Goal: Feedback & Contribution: Submit feedback/report problem

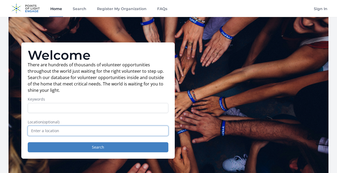
click at [60, 132] on input "text" at bounding box center [98, 131] width 140 height 10
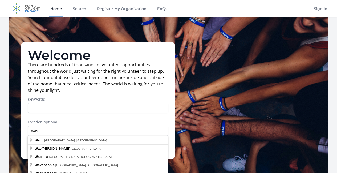
type input "Waco, TX, USA"
drag, startPoint x: 61, startPoint y: 132, endPoint x: 55, endPoint y: 141, distance: 10.8
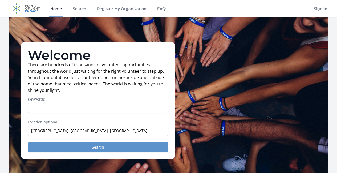
click at [73, 149] on button "Search" at bounding box center [98, 148] width 140 height 10
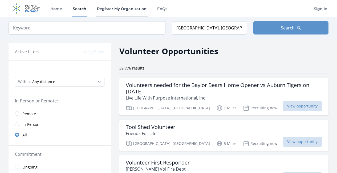
click at [111, 8] on link "Register My Organization" at bounding box center [122, 8] width 52 height 17
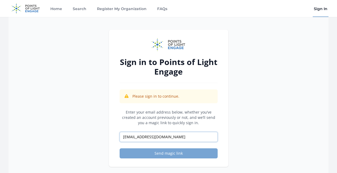
type input "cspringsteen@gentle-transitions.com"
click at [169, 156] on button "Send magic link" at bounding box center [168, 154] width 98 height 10
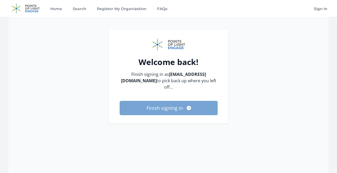
click at [170, 108] on button "Finish signing in" at bounding box center [168, 108] width 98 height 14
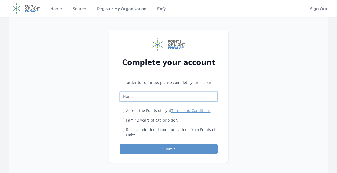
click at [159, 96] on input "Name" at bounding box center [168, 97] width 98 height 10
type input "[PERSON_NAME]"
click at [119, 111] on input "Accept the Points of Light Terms and Conditions" at bounding box center [121, 111] width 4 height 4
checkbox input "true"
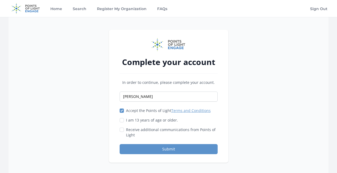
click at [118, 121] on div "Complete your account In order to continue, please complete your account. Cynth…" at bounding box center [168, 96] width 119 height 133
click at [120, 121] on input "I am 13 years of age or older." at bounding box center [121, 120] width 4 height 4
checkbox input "true"
click at [120, 129] on input "Receive additional communications from Points of Light" at bounding box center [121, 130] width 4 height 4
checkbox input "true"
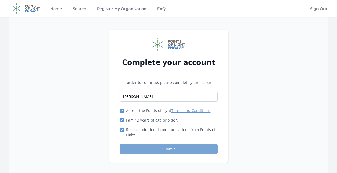
click at [177, 150] on button "Submit" at bounding box center [168, 149] width 98 height 10
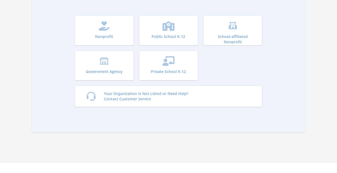
scroll to position [37, 0]
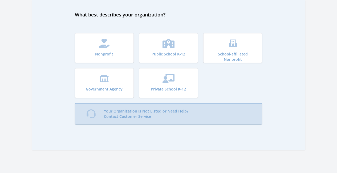
click at [161, 112] on p "Your Organization Is Not Listed or Need Help? Contact Customer Service" at bounding box center [146, 114] width 84 height 11
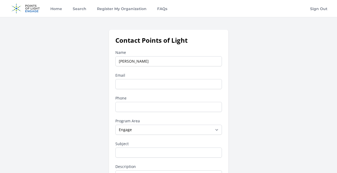
type input "[PERSON_NAME]"
type input "[PERSON_NAME][EMAIL_ADDRESS][PERSON_NAME][DOMAIN_NAME]"
drag, startPoint x: 181, startPoint y: 87, endPoint x: 113, endPoint y: 84, distance: 67.9
type input "cspringsteen@gentle-transitions.com"
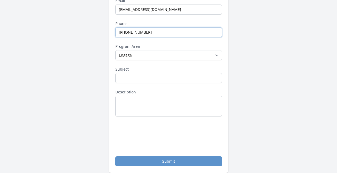
scroll to position [78, 0]
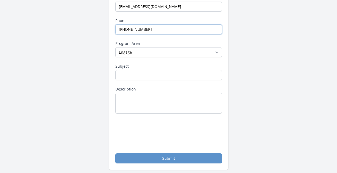
type input "254-715-0590"
click at [156, 77] on input "Subject" at bounding box center [168, 75] width 106 height 10
type input "Volunteer Opportunities"
click at [170, 100] on textarea "Description" at bounding box center [168, 103] width 106 height 21
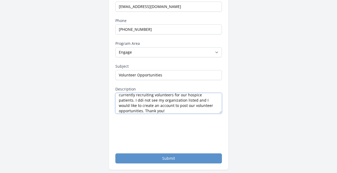
scroll to position [16, 0]
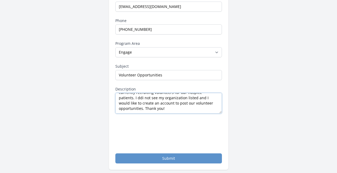
type textarea "Hi, my name is Cynthia and I am the Volunteer Coordinator for Gentle Transition…"
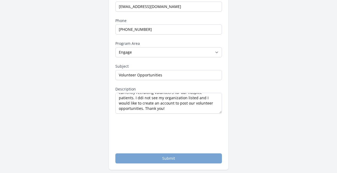
click at [204, 158] on button "Submit" at bounding box center [168, 159] width 106 height 10
